Goal: Information Seeking & Learning: Learn about a topic

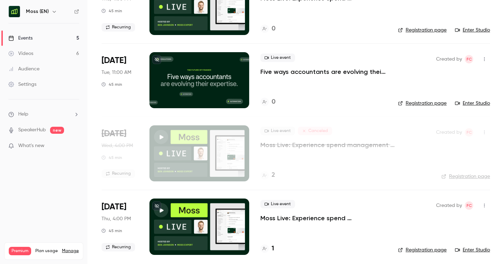
scroll to position [158, 0]
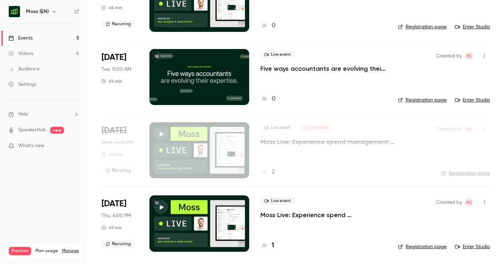
click at [486, 131] on icon "button" at bounding box center [485, 129] width 6 height 5
click at [339, 171] on div at bounding box center [252, 132] width 504 height 264
click at [273, 244] on h4 "1" at bounding box center [273, 245] width 2 height 9
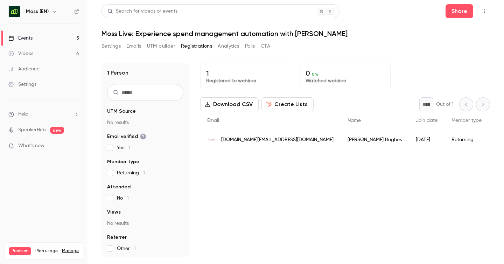
click at [67, 37] on link "Events 5" at bounding box center [44, 37] width 88 height 15
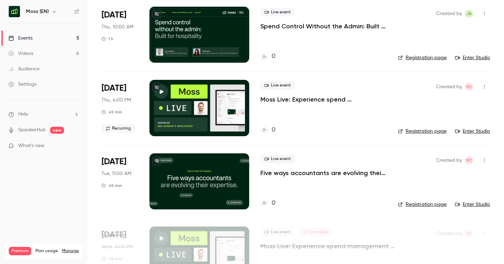
scroll to position [49, 0]
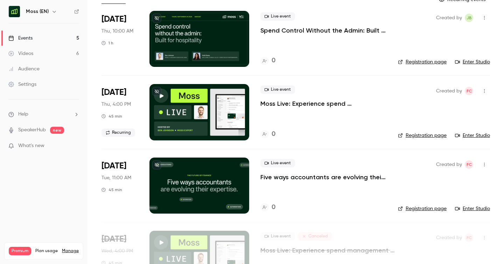
click at [286, 178] on p "Five ways accountants are evolving their expertise, for the future of finance" at bounding box center [323, 177] width 126 height 8
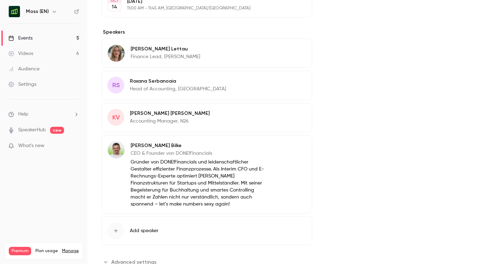
scroll to position [260, 0]
